Goal: Information Seeking & Learning: Find specific fact

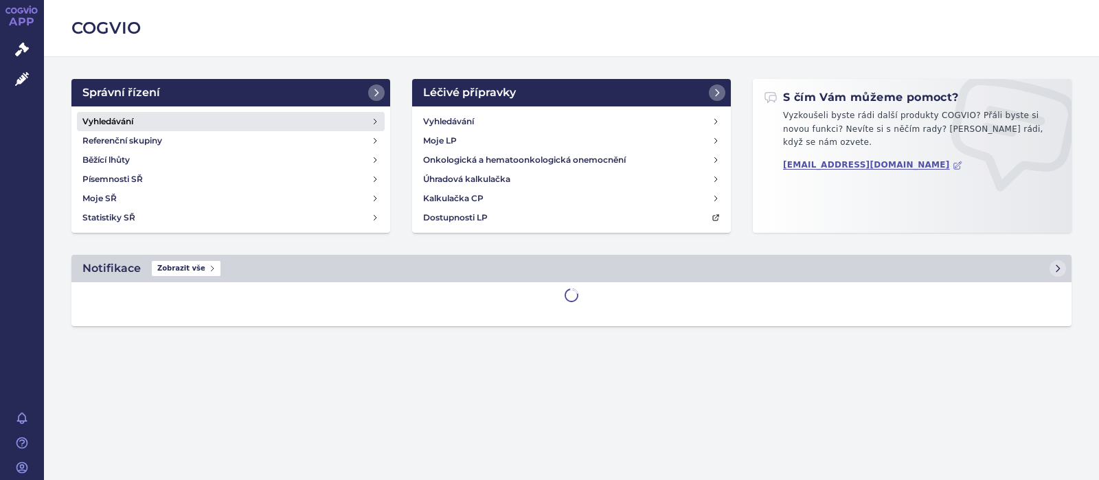
click at [112, 115] on h4 "Vyhledávání" at bounding box center [107, 122] width 51 height 14
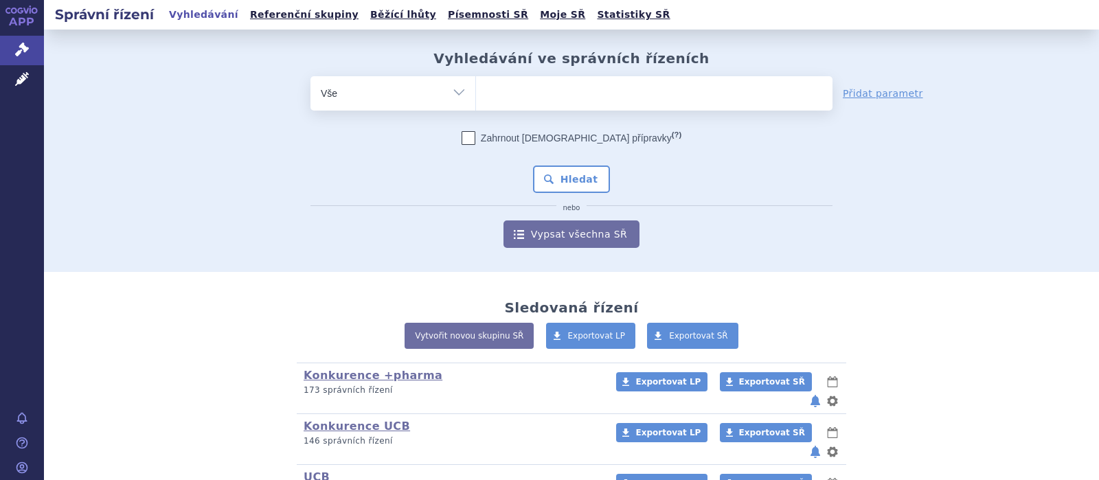
click at [510, 97] on ul at bounding box center [654, 90] width 356 height 29
click at [476, 97] on select at bounding box center [475, 93] width 1 height 34
type input "fi"
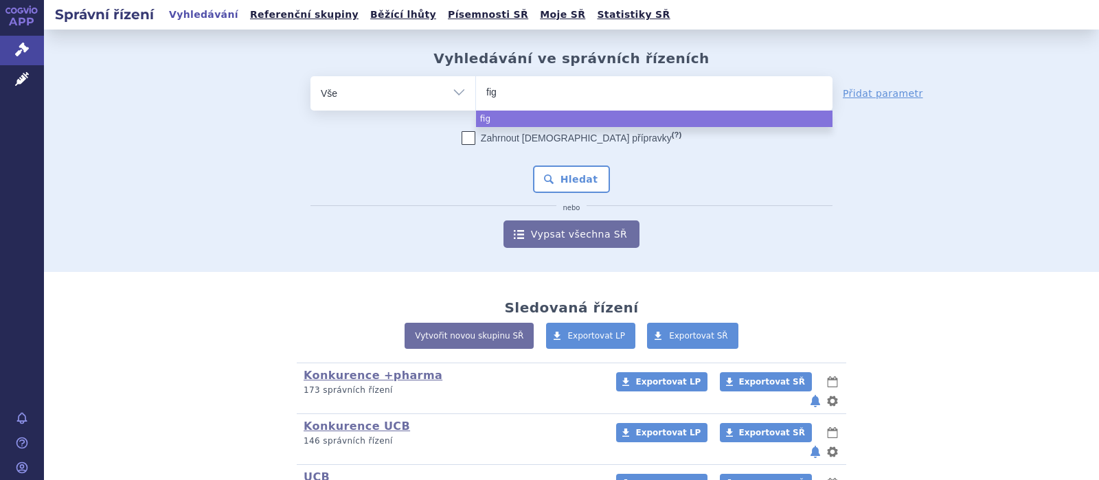
type input "figo"
type input "figoli"
type input "figolim"
type input "figolimod"
select select "figolimod"
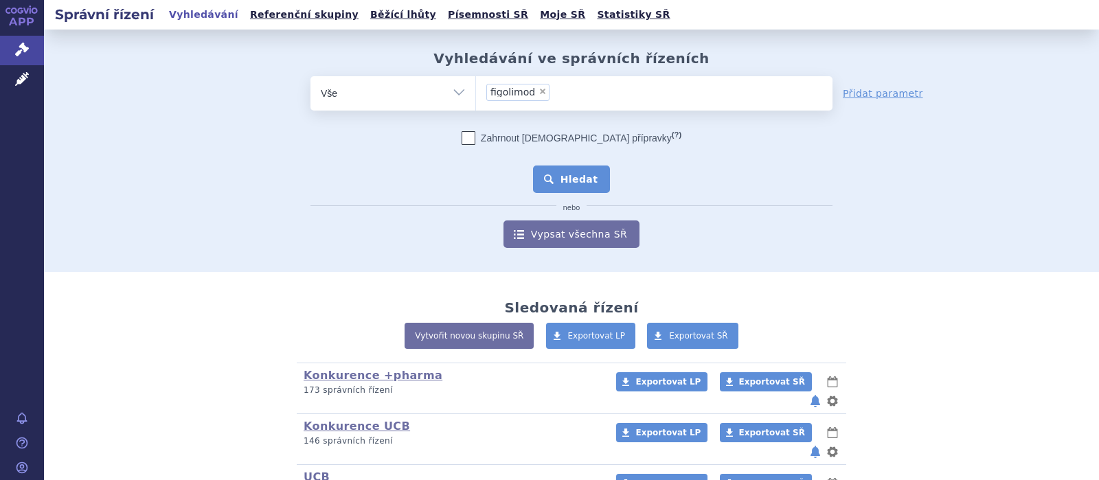
click at [580, 181] on button "Hledat" at bounding box center [572, 179] width 78 height 27
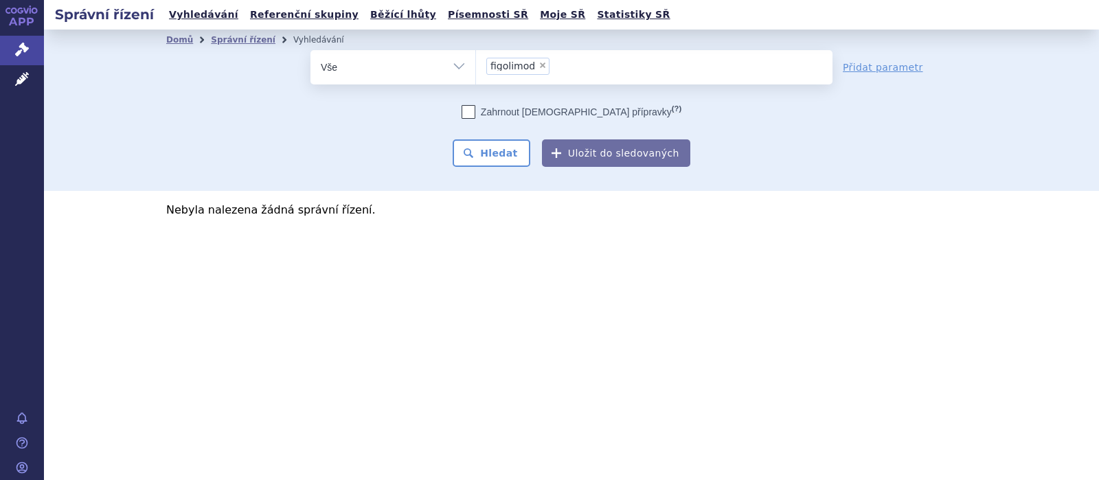
click at [541, 68] on span "×" at bounding box center [543, 65] width 8 height 8
click at [476, 68] on select "figolimod" at bounding box center [475, 66] width 1 height 34
select select
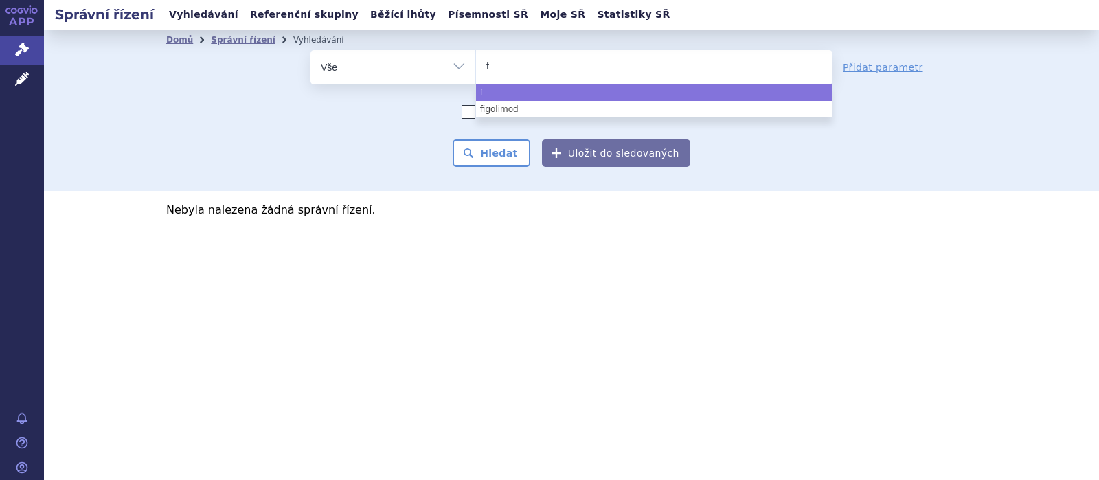
type input "fi"
type input "fin"
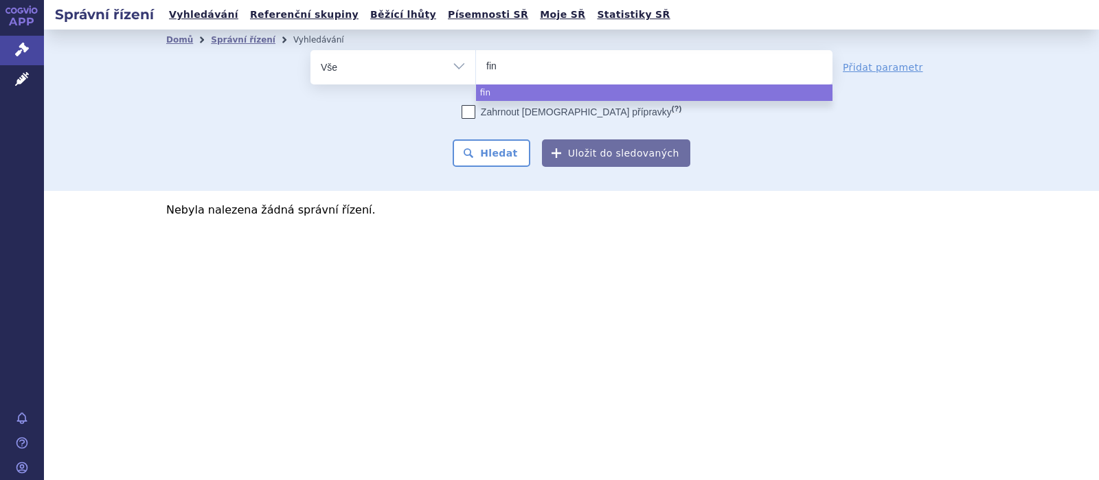
type input "fing"
type input "fingo"
type input "fingoli"
type input "fingolim"
type input "fingolimod"
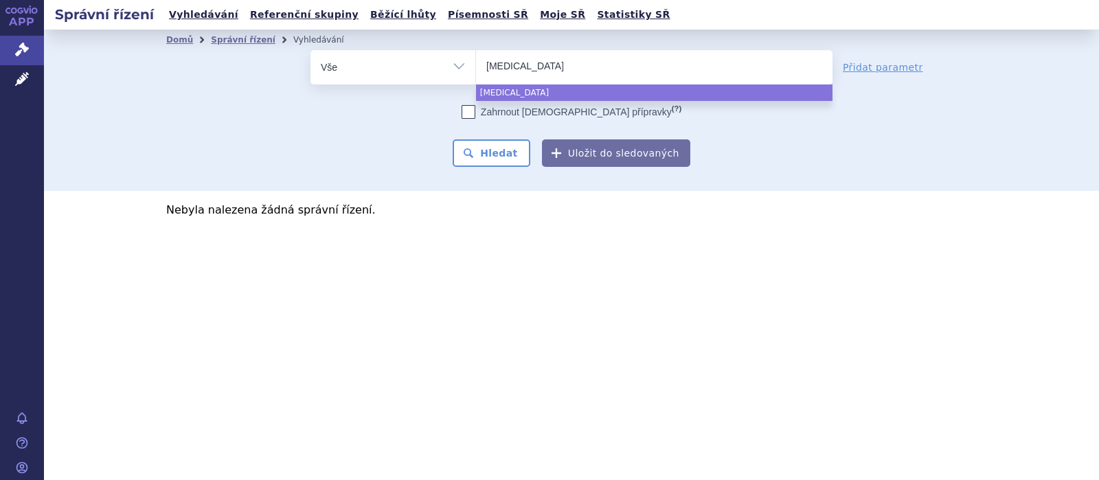
select select "fingolimod"
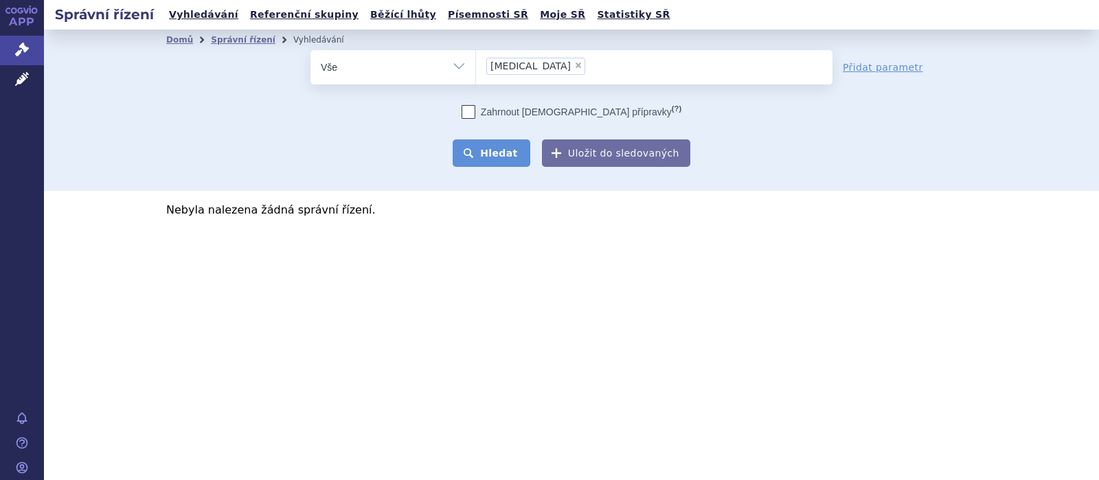
click at [493, 152] on button "Hledat" at bounding box center [492, 152] width 78 height 27
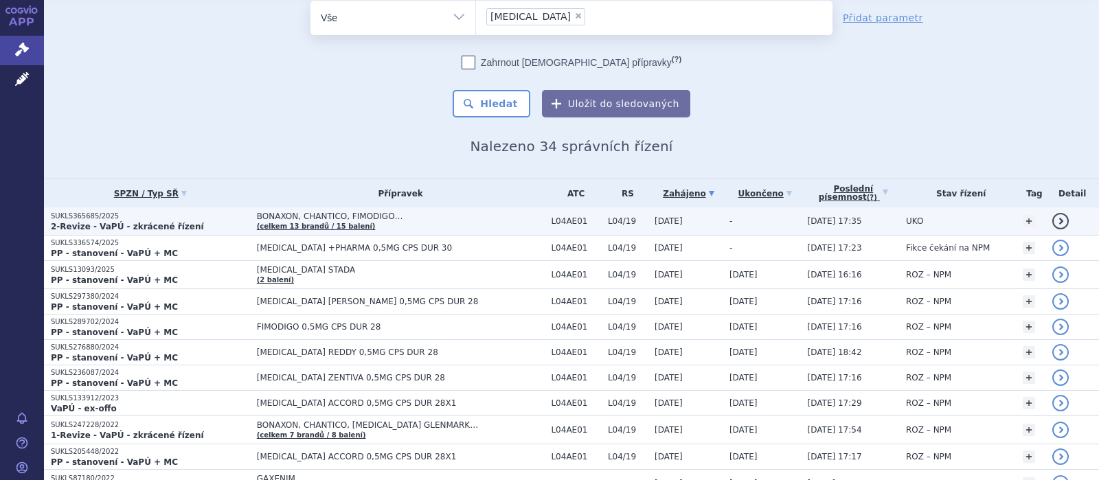
scroll to position [89, 0]
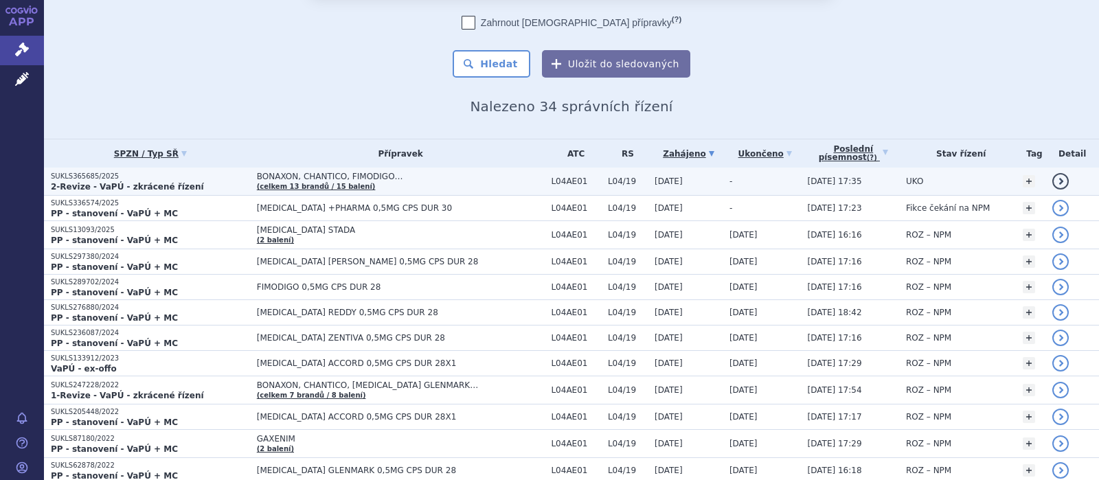
click at [338, 176] on span "BONAXON, CHANTICO, FIMODIGO…" at bounding box center [401, 177] width 288 height 10
